Goal: Task Accomplishment & Management: Manage account settings

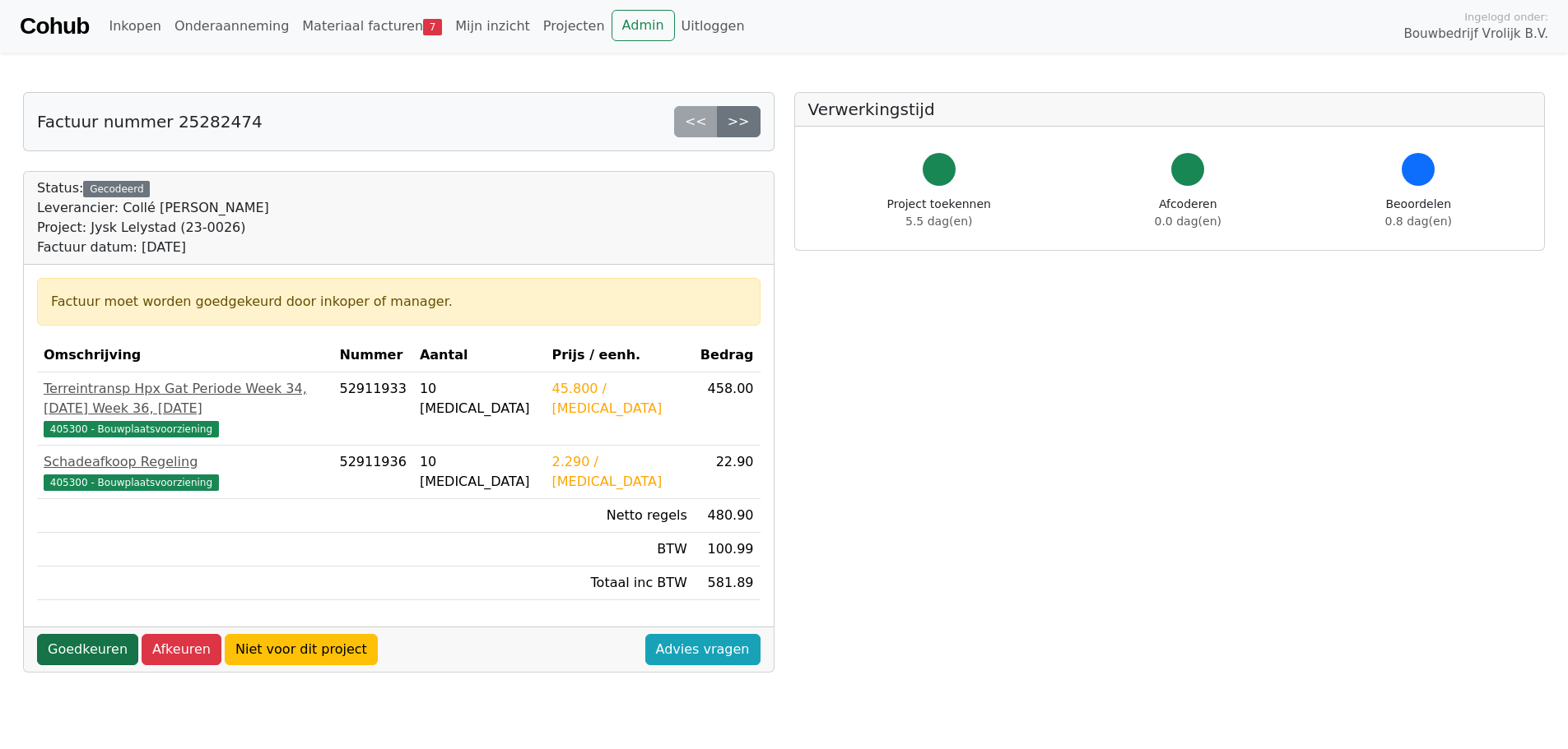
click at [82, 634] on link "Goedkeuren" at bounding box center [88, 650] width 101 height 31
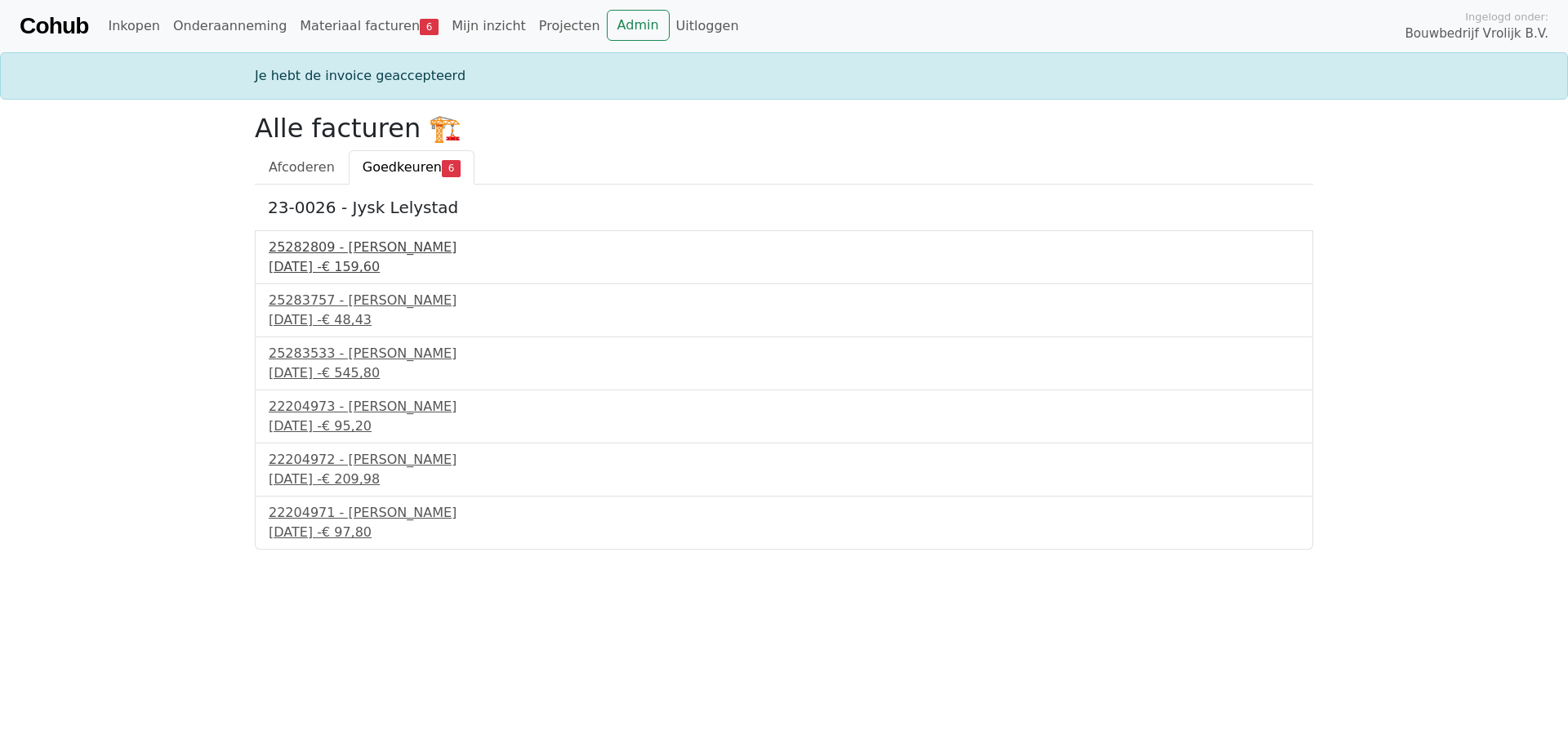
click at [393, 251] on div "25282809 - [PERSON_NAME]" at bounding box center [784, 248] width 1031 height 19
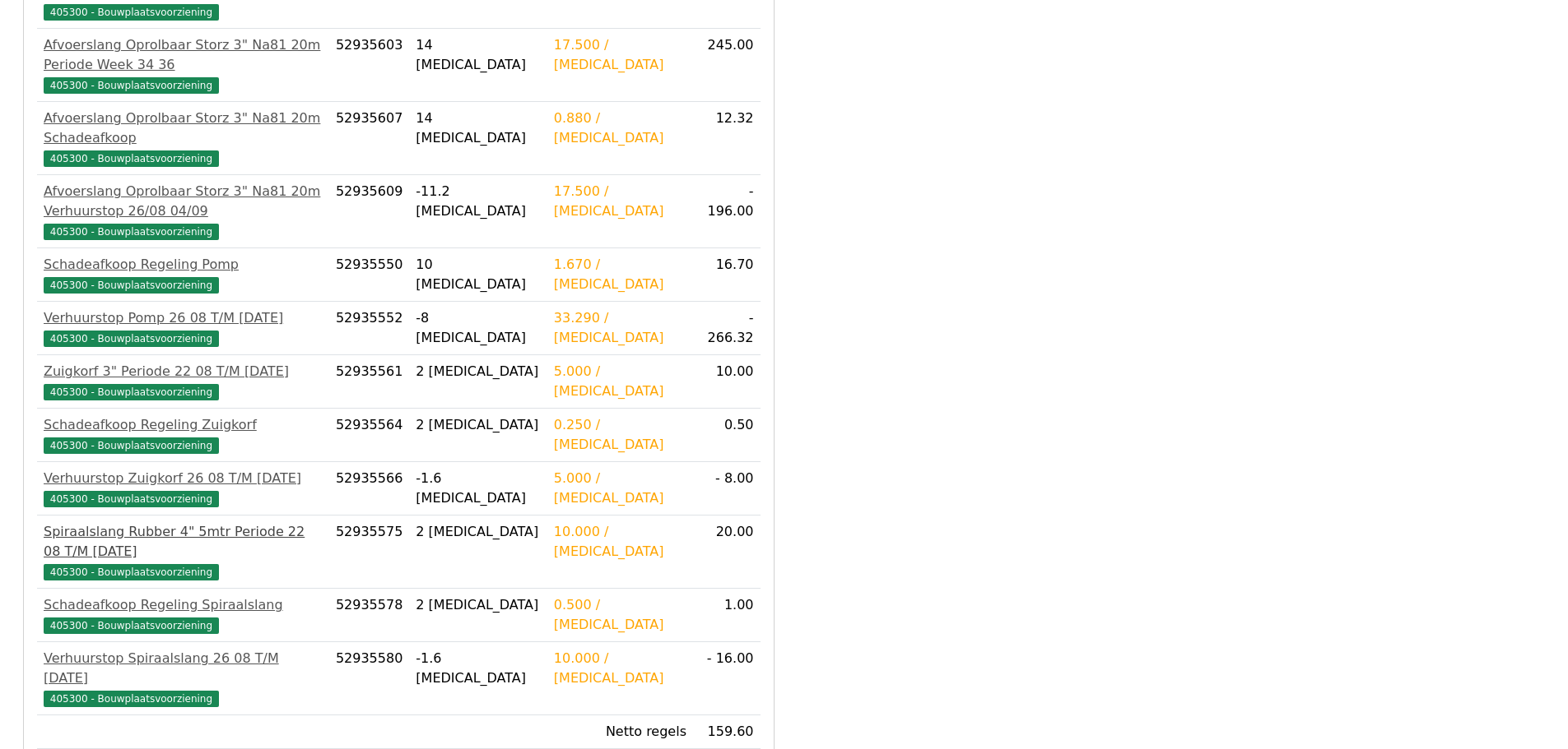
scroll to position [638, 0]
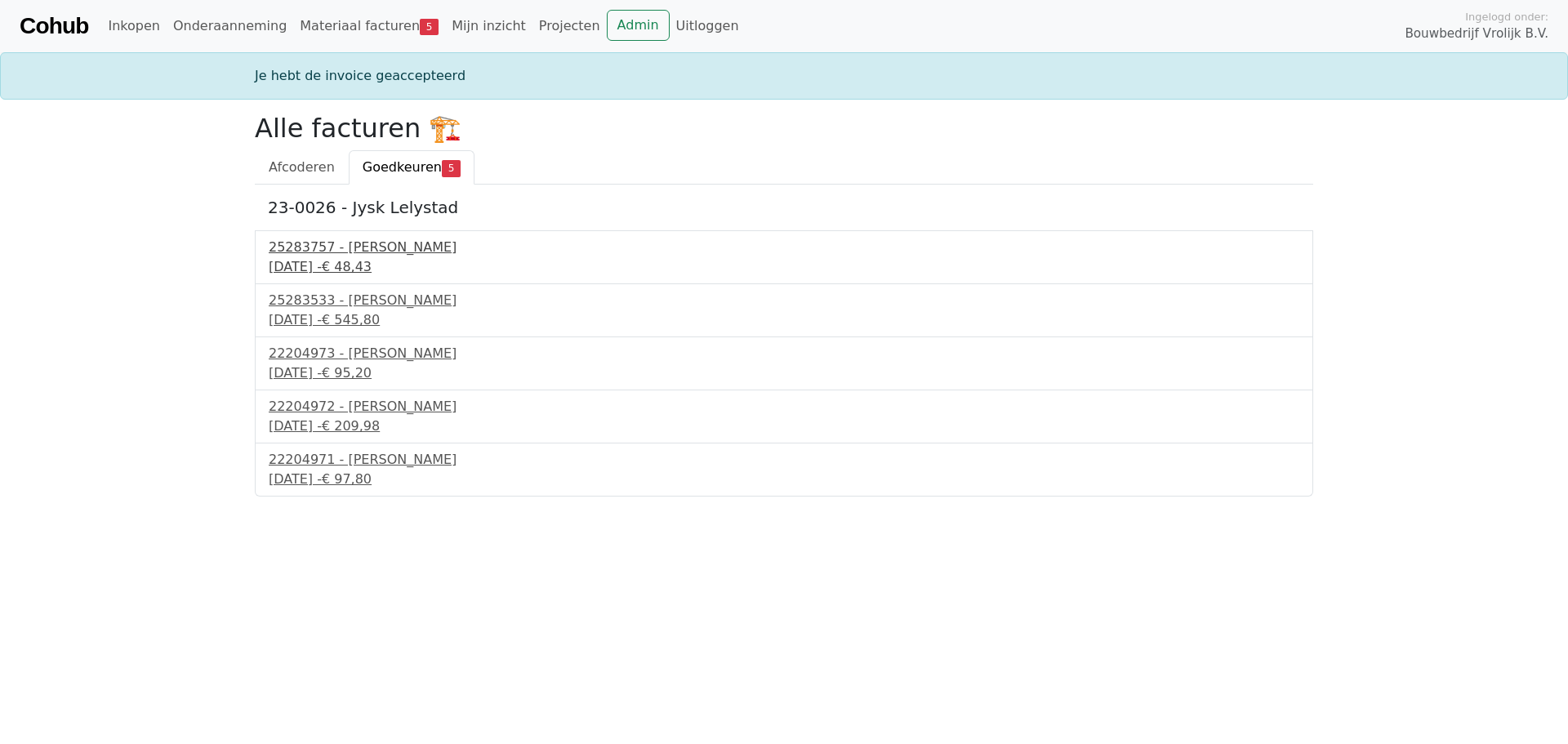
click at [360, 256] on div "25283757 - Collé Sittard Verhuur" at bounding box center [784, 248] width 1031 height 19
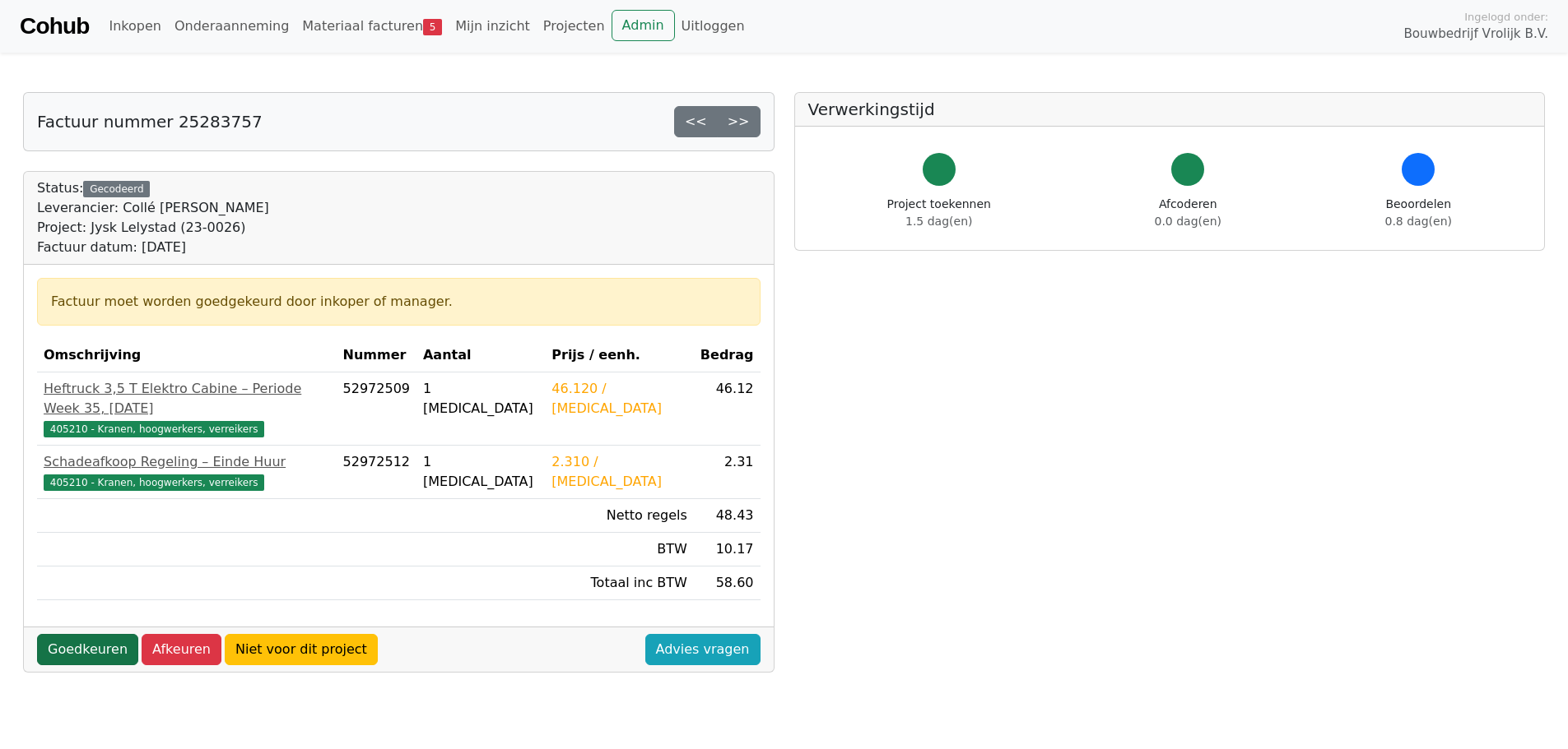
click at [94, 634] on link "Goedkeuren" at bounding box center [88, 650] width 101 height 31
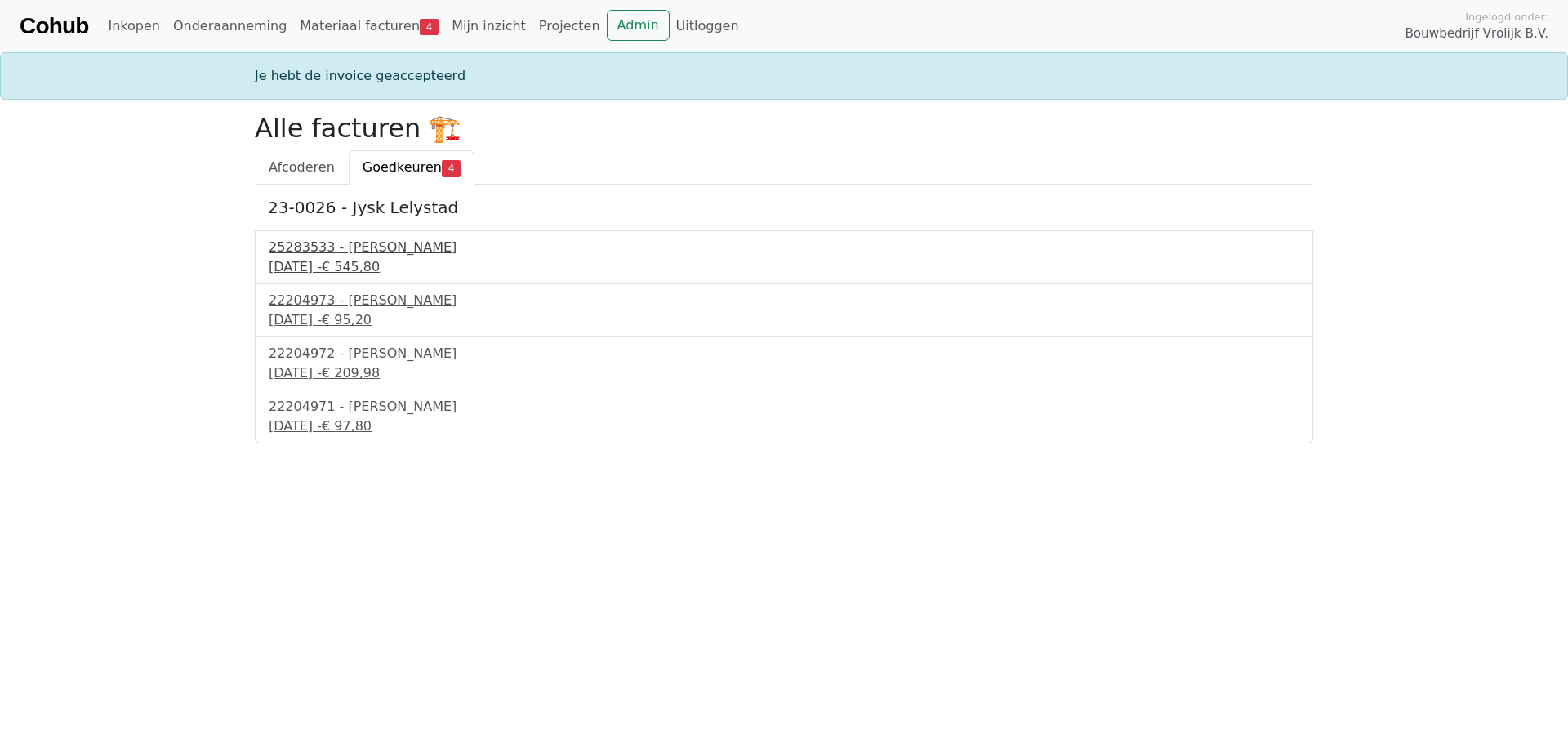
click at [346, 253] on div "25283533 - Collé Sittard Verhuur" at bounding box center [784, 248] width 1031 height 19
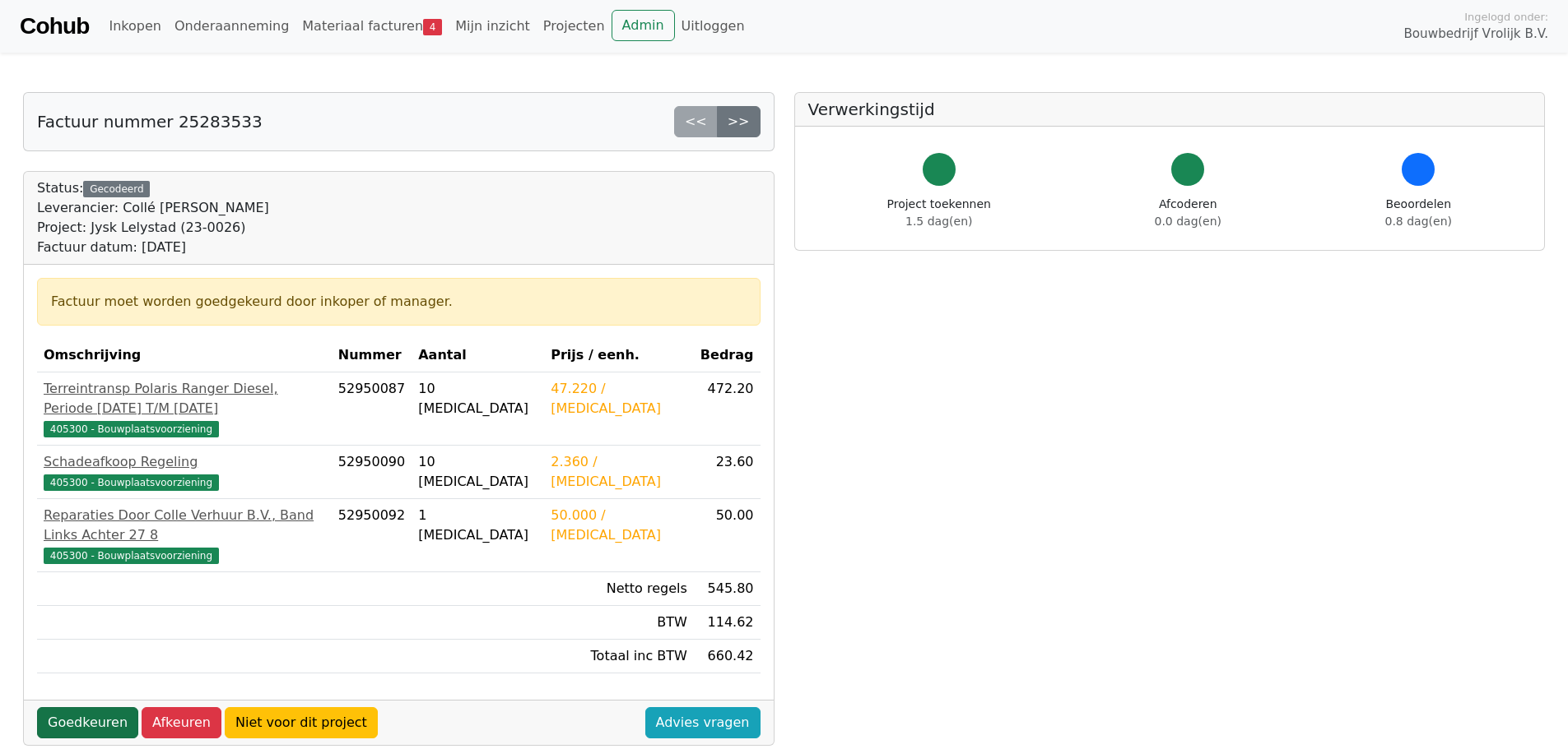
click at [93, 707] on link "Goedkeuren" at bounding box center [88, 723] width 101 height 31
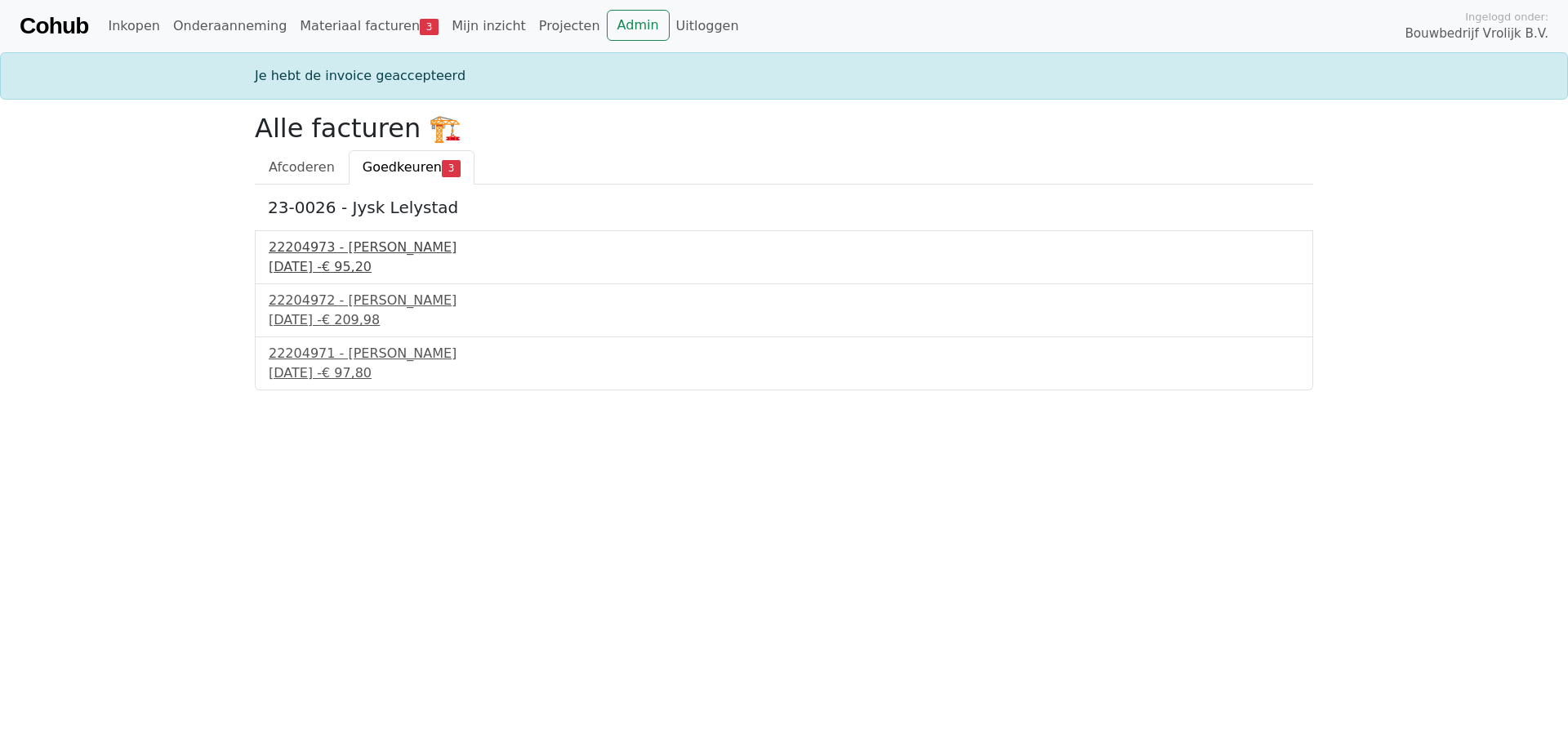
click at [340, 248] on div "22204973 - Isero" at bounding box center [784, 248] width 1031 height 19
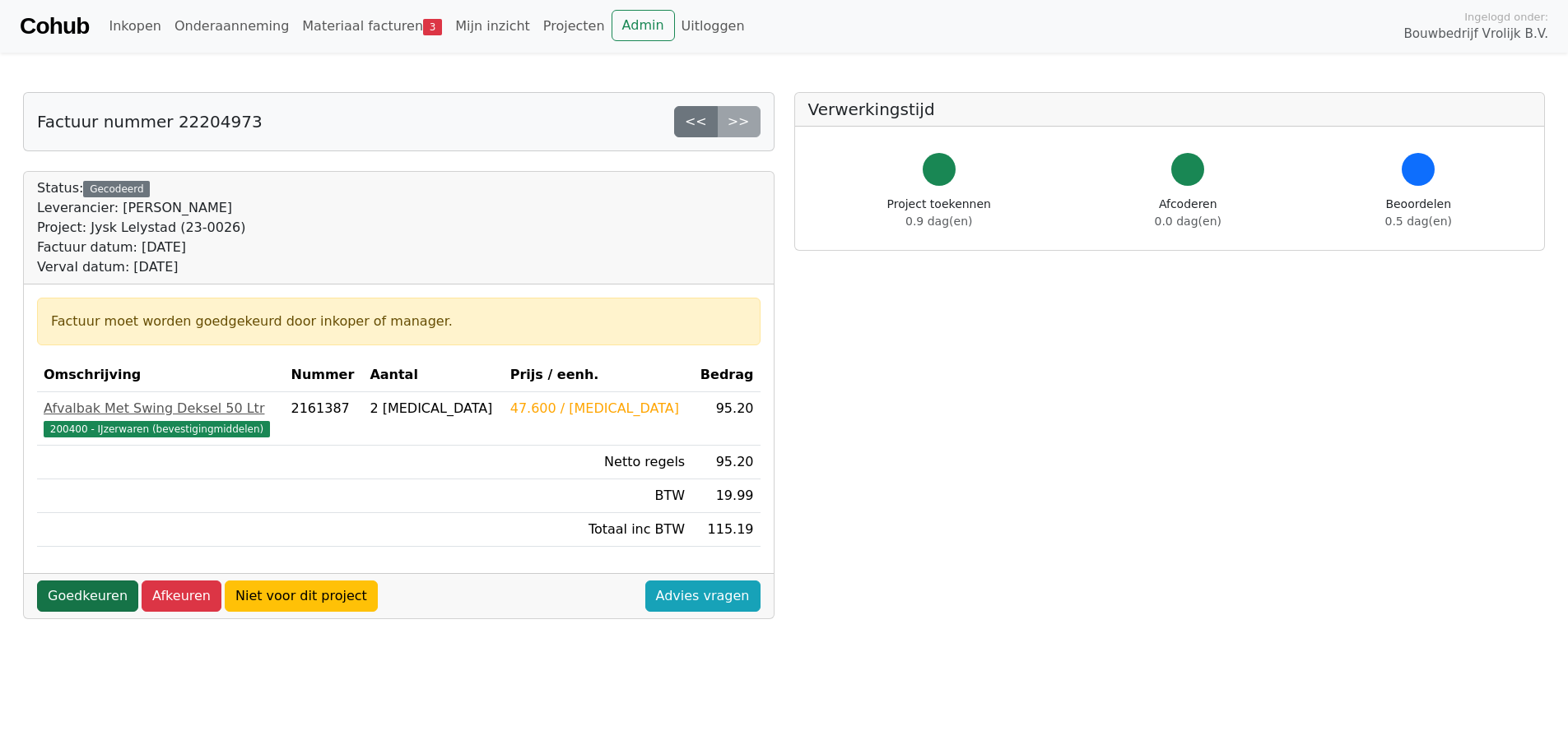
click at [82, 590] on link "Goedkeuren" at bounding box center [88, 596] width 101 height 31
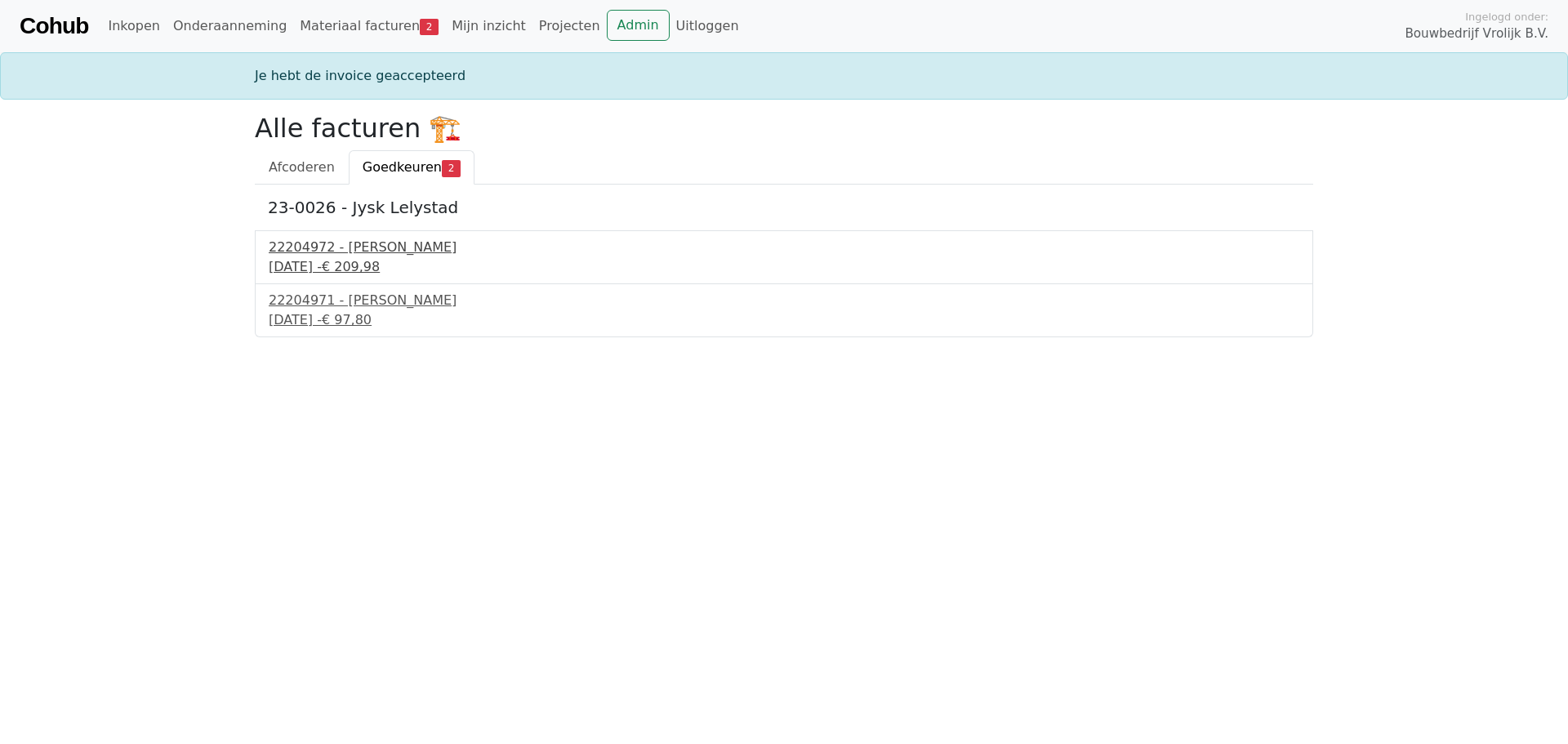
click at [339, 257] on div "9 september 2025 - € 209,98" at bounding box center [784, 267] width 1031 height 19
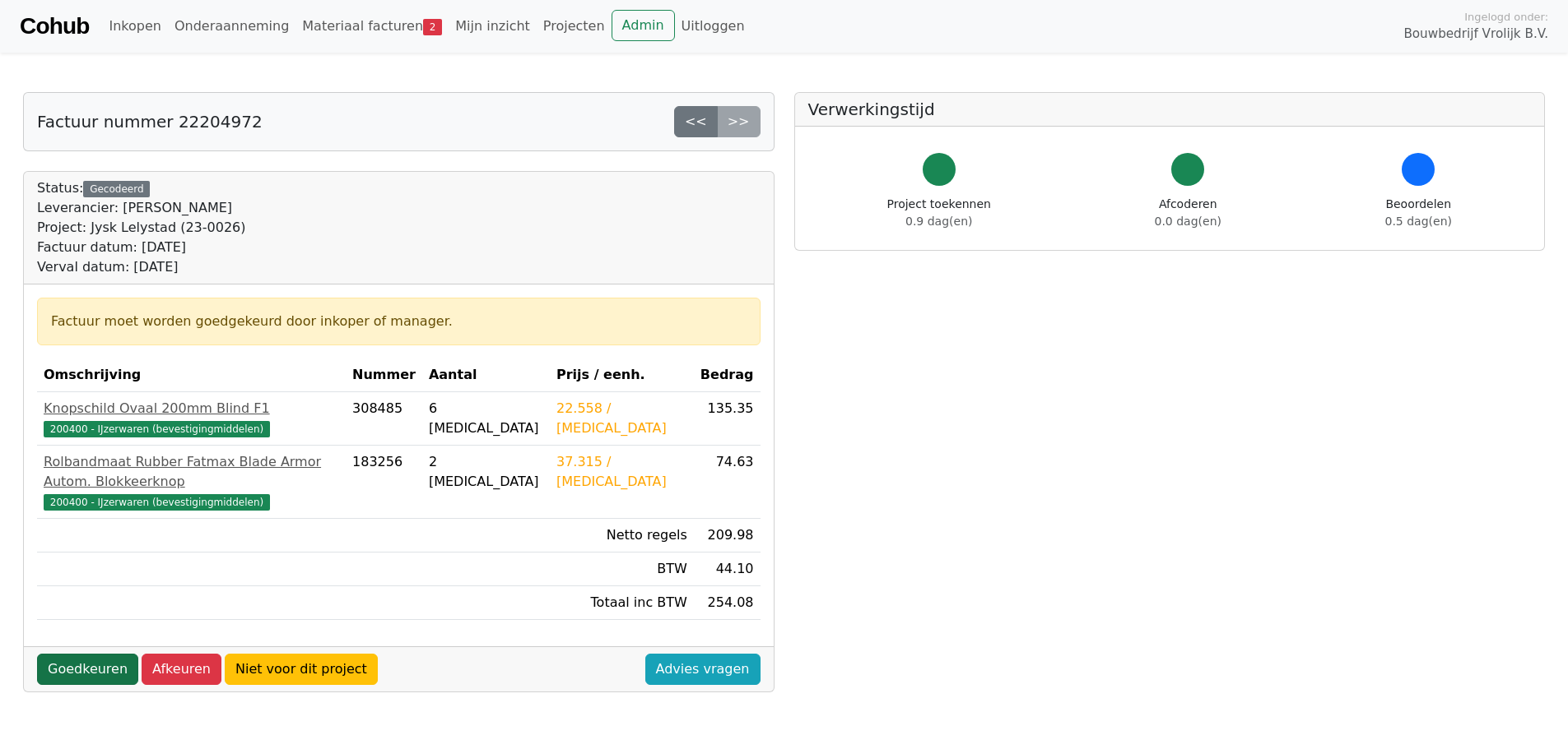
click at [97, 654] on link "Goedkeuren" at bounding box center [88, 669] width 101 height 31
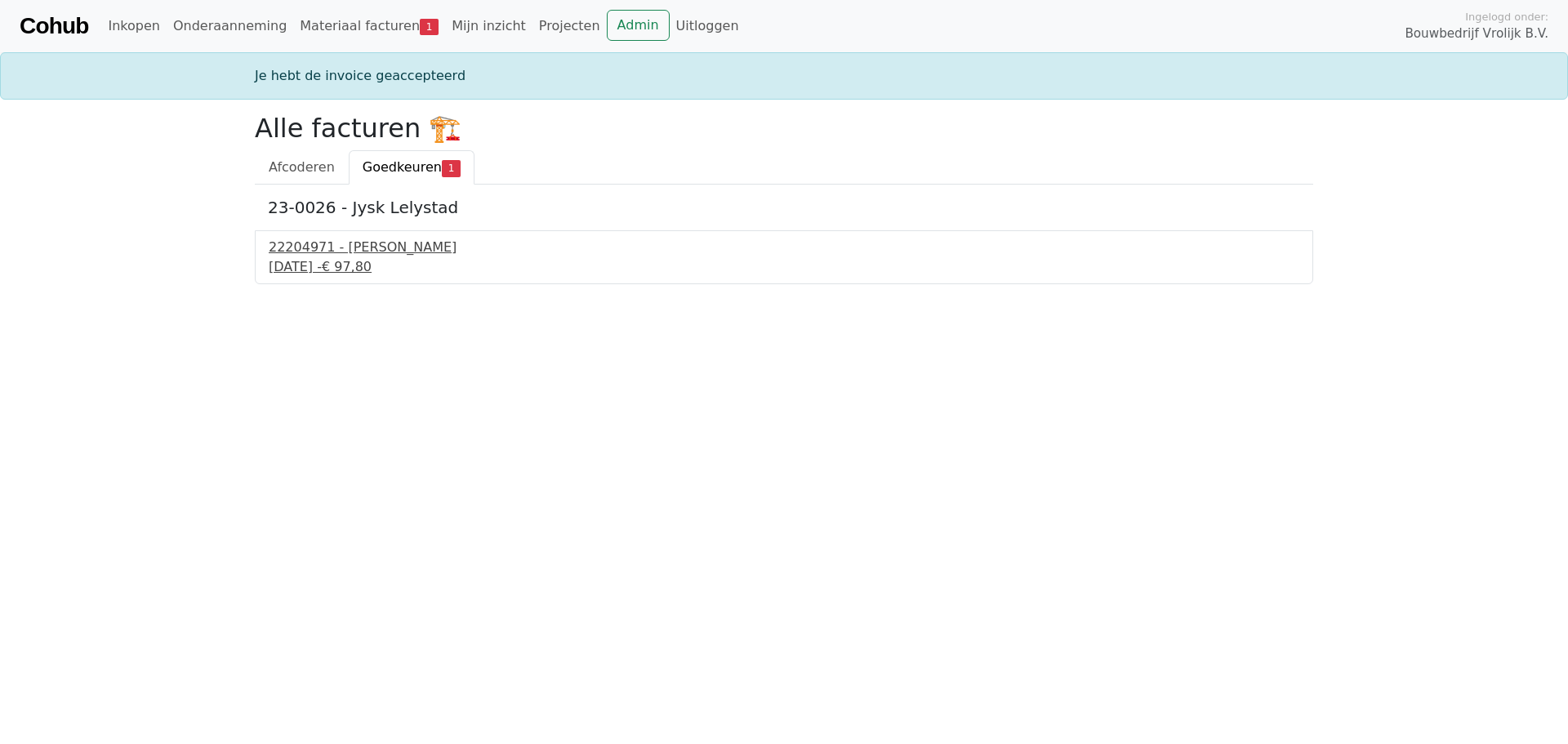
click at [344, 253] on div "22204971 - Isero" at bounding box center [784, 248] width 1031 height 19
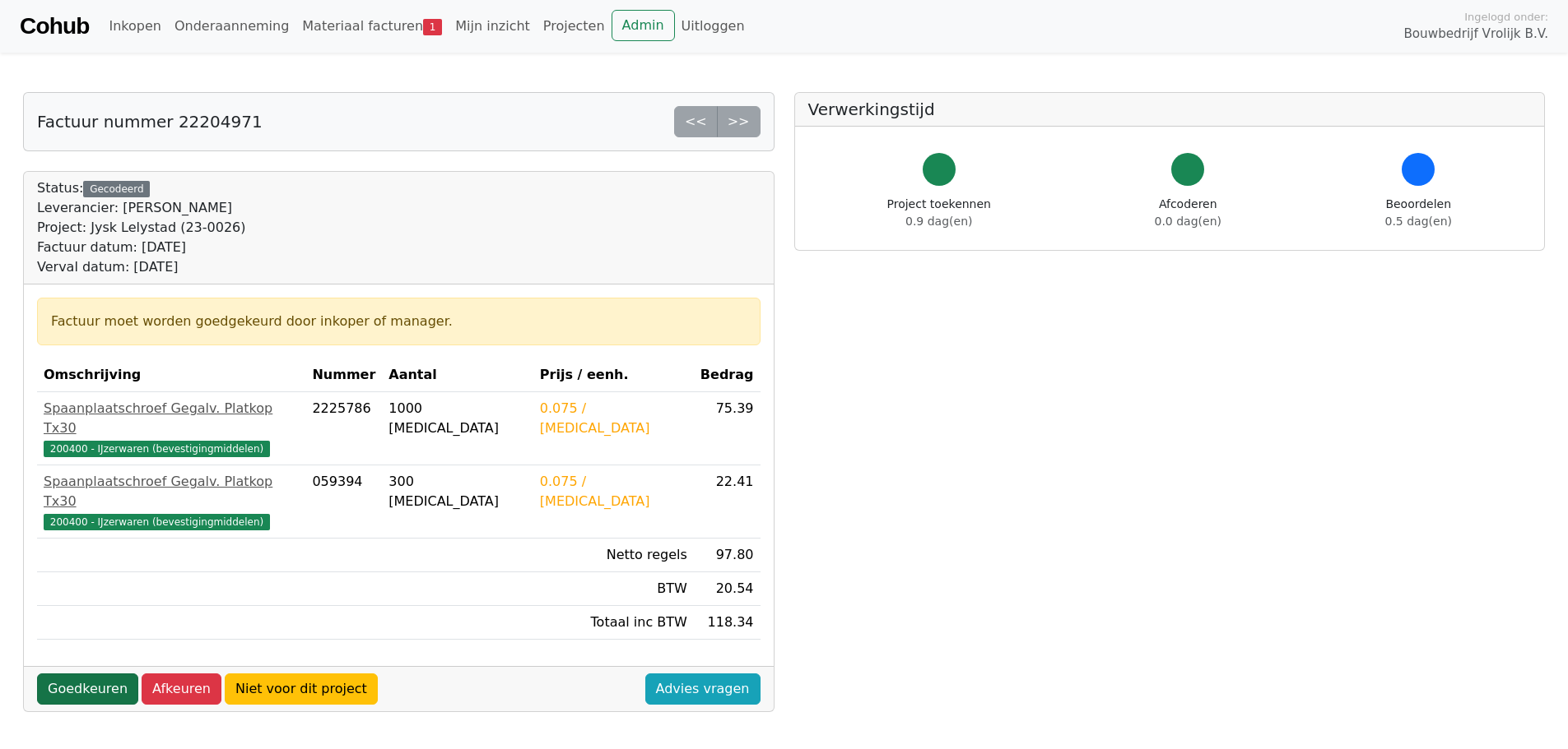
click at [78, 674] on link "Goedkeuren" at bounding box center [88, 690] width 101 height 31
